Goal: Information Seeking & Learning: Understand process/instructions

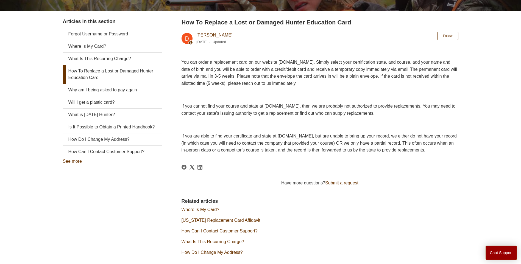
click at [43, 195] on main "Hunter-Ed General General Information General Information How To Replace a Lost…" at bounding box center [260, 102] width 521 height 325
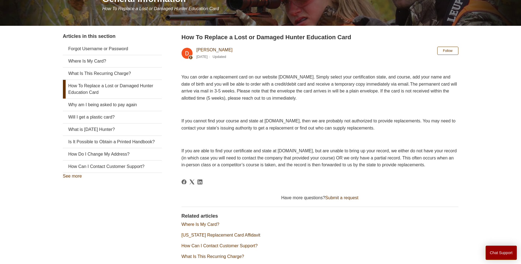
scroll to position [55, 0]
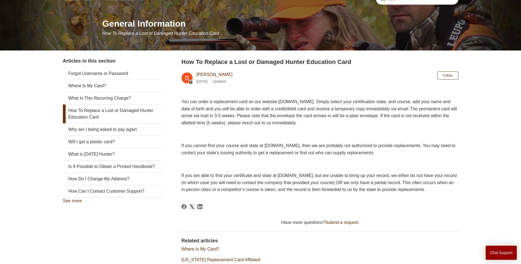
click at [91, 111] on link "How To Replace a Lost or Damaged Hunter Education Card" at bounding box center [112, 114] width 99 height 19
